Goal: Book appointment/travel/reservation

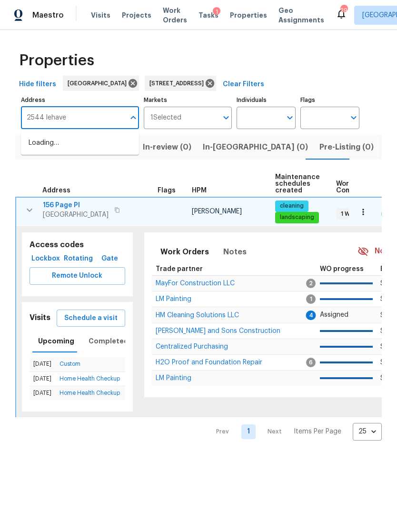
type input "2544 lehaven"
click at [82, 142] on li "[STREET_ADDRESS][PERSON_NAME]" at bounding box center [80, 148] width 118 height 26
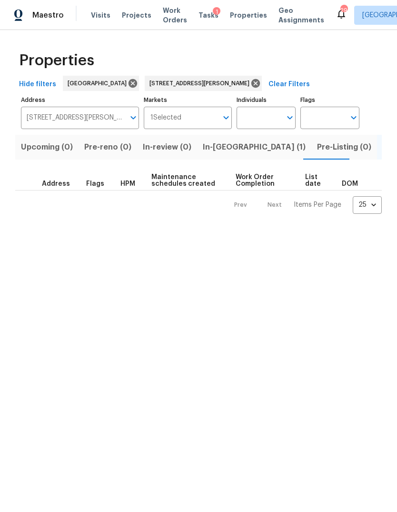
click at [222, 147] on span "In-[GEOGRAPHIC_DATA] (1)" at bounding box center [254, 146] width 103 height 13
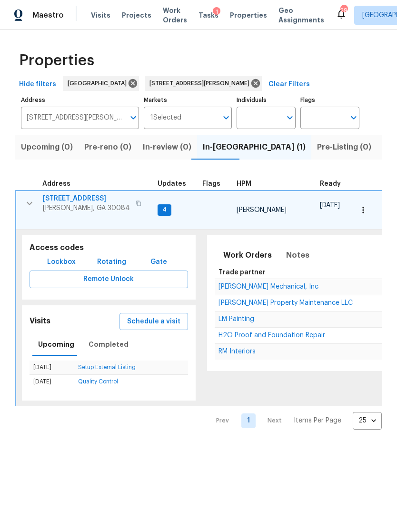
click at [365, 210] on button "button" at bounding box center [363, 209] width 21 height 21
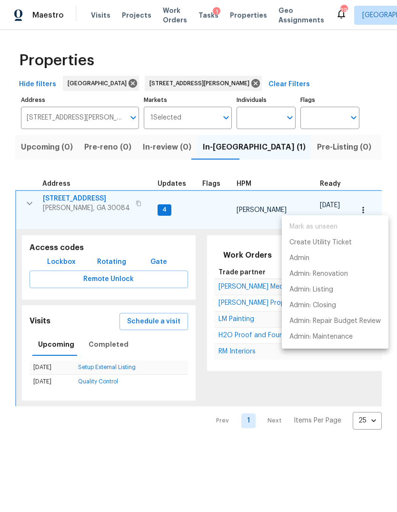
click at [157, 309] on div at bounding box center [198, 256] width 397 height 512
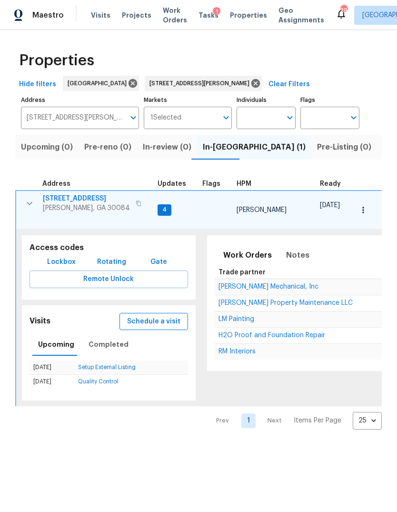
click at [168, 316] on span "Schedule a visit" at bounding box center [153, 322] width 53 height 12
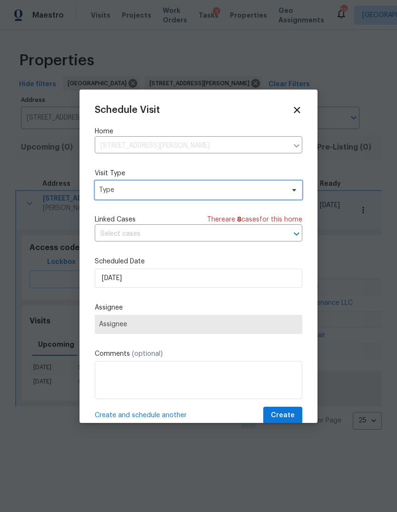
click at [218, 196] on span "Type" at bounding box center [198, 189] width 207 height 19
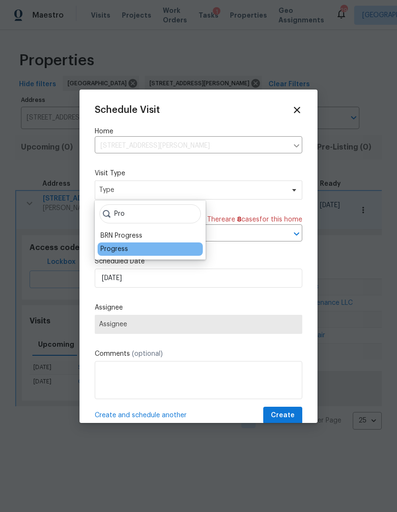
type input "Pro"
click at [127, 246] on div "Progress" at bounding box center [114, 249] width 28 height 10
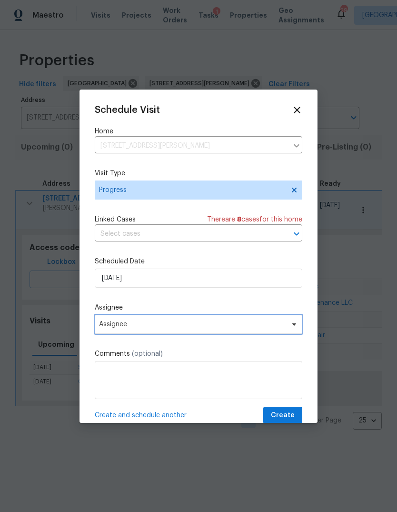
click at [180, 326] on span "Assignee" at bounding box center [192, 324] width 187 height 8
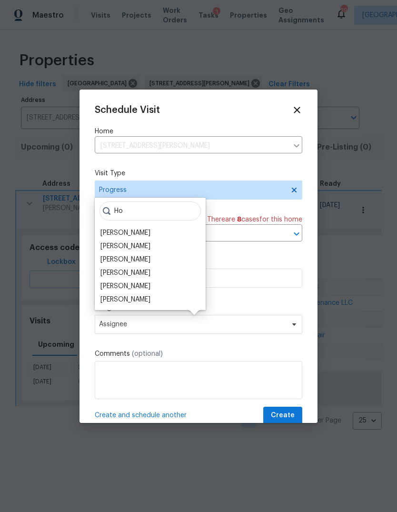
type input "H"
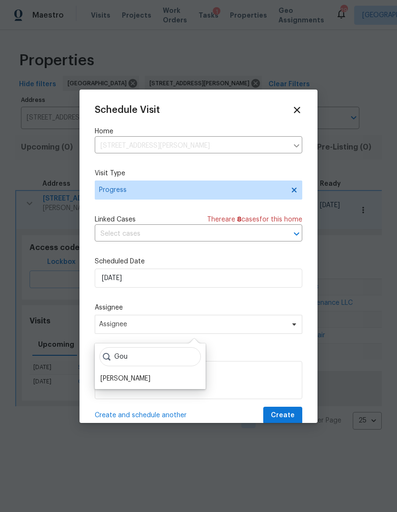
click at [143, 365] on input "Gou" at bounding box center [149, 356] width 101 height 19
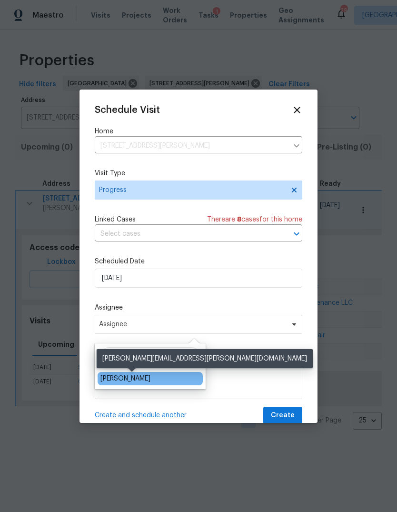
type input "Gou"
click at [147, 380] on div "[PERSON_NAME]" at bounding box center [125, 379] width 50 height 10
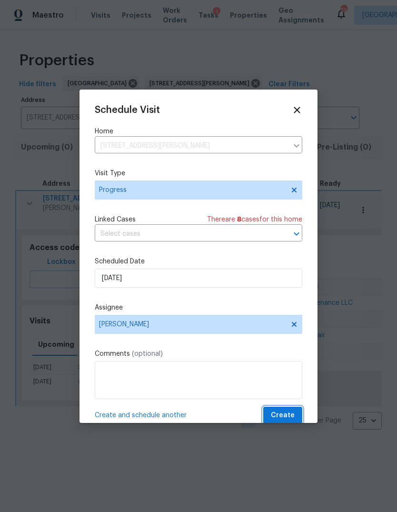
click at [288, 414] on span "Create" at bounding box center [283, 415] width 24 height 12
